Goal: Task Accomplishment & Management: Use online tool/utility

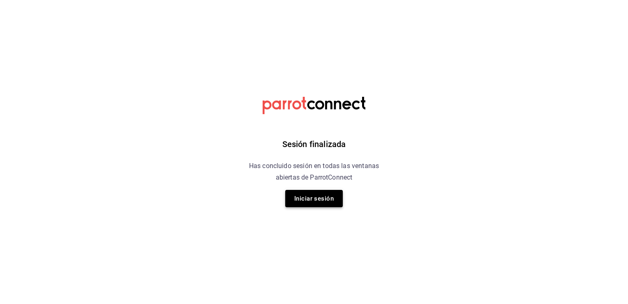
click at [308, 197] on button "Iniciar sesión" at bounding box center [314, 198] width 58 height 17
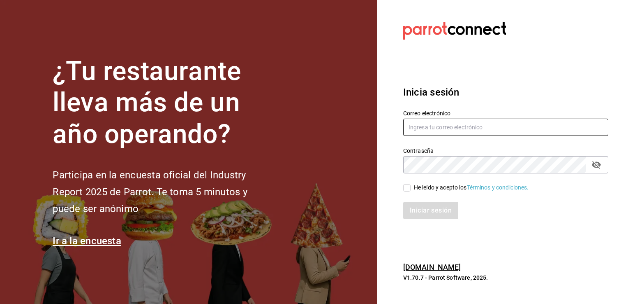
type input "[PERSON_NAME][EMAIL_ADDRESS][PERSON_NAME][DOMAIN_NAME]"
click at [406, 185] on input "He leído y acepto los Términos y condiciones." at bounding box center [406, 187] width 7 height 7
checkbox input "true"
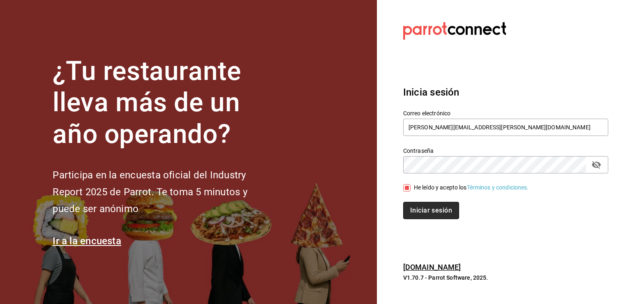
click at [433, 214] on button "Iniciar sesión" at bounding box center [431, 210] width 56 height 17
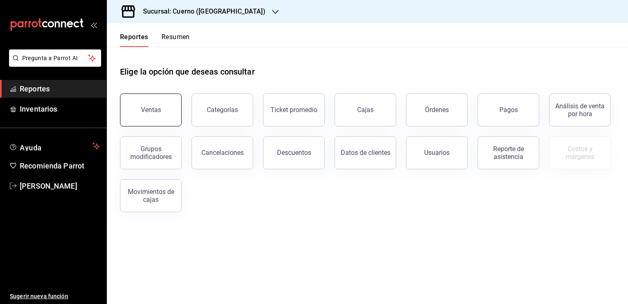
click at [155, 109] on div "Ventas" at bounding box center [151, 110] width 20 height 8
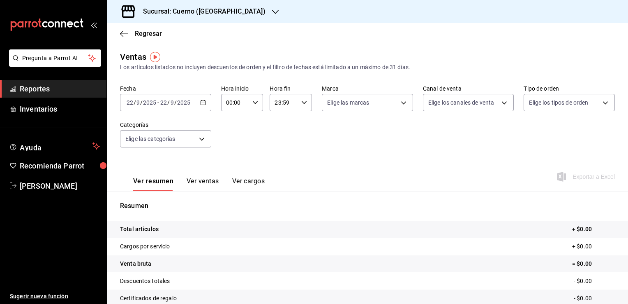
click at [201, 101] on \(Stroke\) "button" at bounding box center [203, 102] width 5 height 5
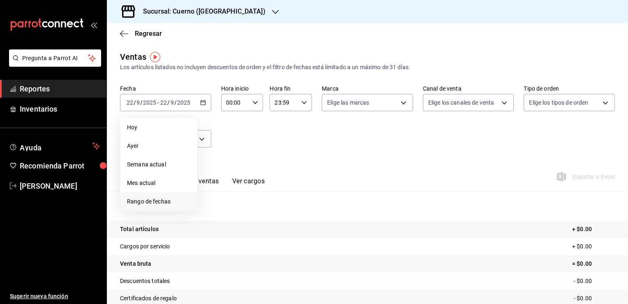
click at [168, 202] on span "Rango de fechas" at bounding box center [159, 201] width 64 height 9
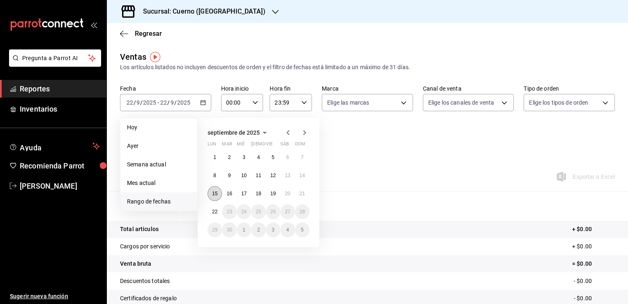
click at [211, 191] on button "15" at bounding box center [215, 193] width 14 height 15
click at [212, 206] on button "22" at bounding box center [215, 211] width 14 height 15
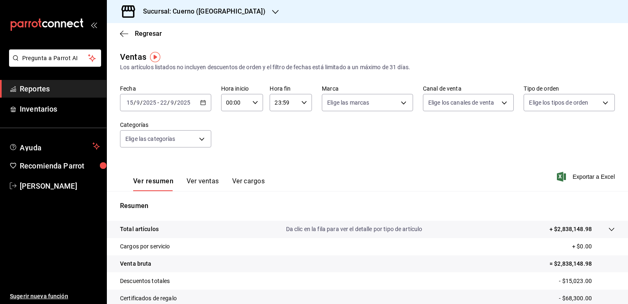
click at [254, 103] on \(Stroke\) "button" at bounding box center [255, 102] width 5 height 3
click at [229, 156] on button "05" at bounding box center [231, 158] width 18 height 16
type input "05:00"
click at [301, 104] on div at bounding box center [314, 152] width 628 height 304
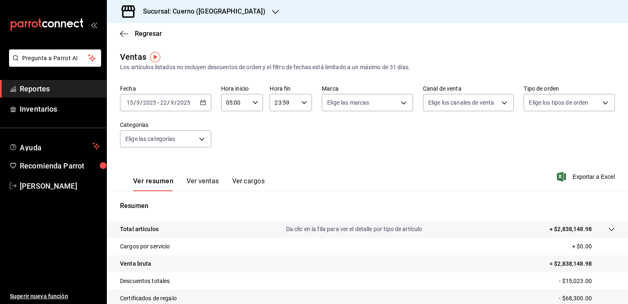
click at [301, 104] on icon "button" at bounding box center [304, 103] width 6 height 6
click at [278, 151] on button "05" at bounding box center [279, 153] width 18 height 16
click at [302, 117] on button "00" at bounding box center [300, 123] width 18 height 16
type input "05:00"
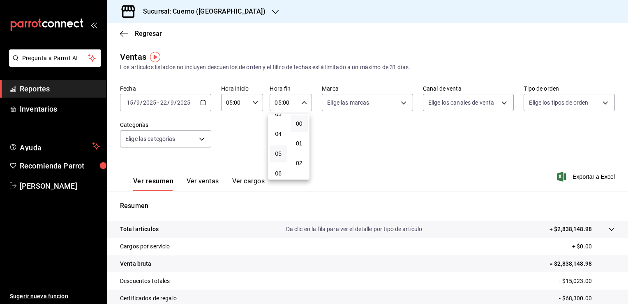
click at [395, 124] on div at bounding box center [314, 152] width 628 height 304
click at [399, 104] on body "Pregunta a Parrot AI Reportes Inventarios Ayuda Recomienda Parrot Sergio Villal…" at bounding box center [314, 152] width 628 height 304
click at [399, 104] on div at bounding box center [314, 152] width 628 height 304
click at [579, 178] on span "Exportar a Excel" at bounding box center [587, 176] width 56 height 10
